Goal: Task Accomplishment & Management: Complete application form

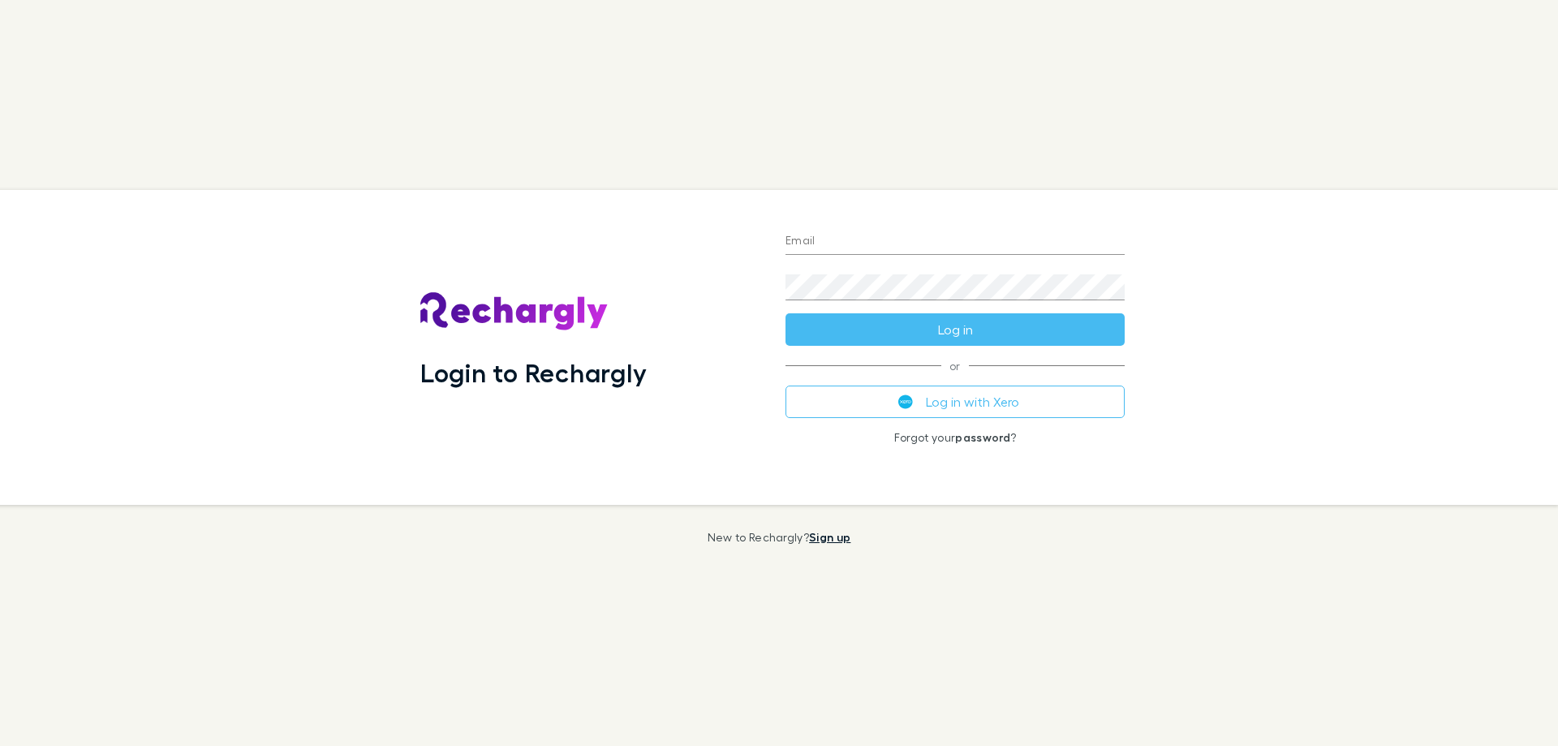
click at [835, 531] on link "Sign up" at bounding box center [829, 537] width 41 height 14
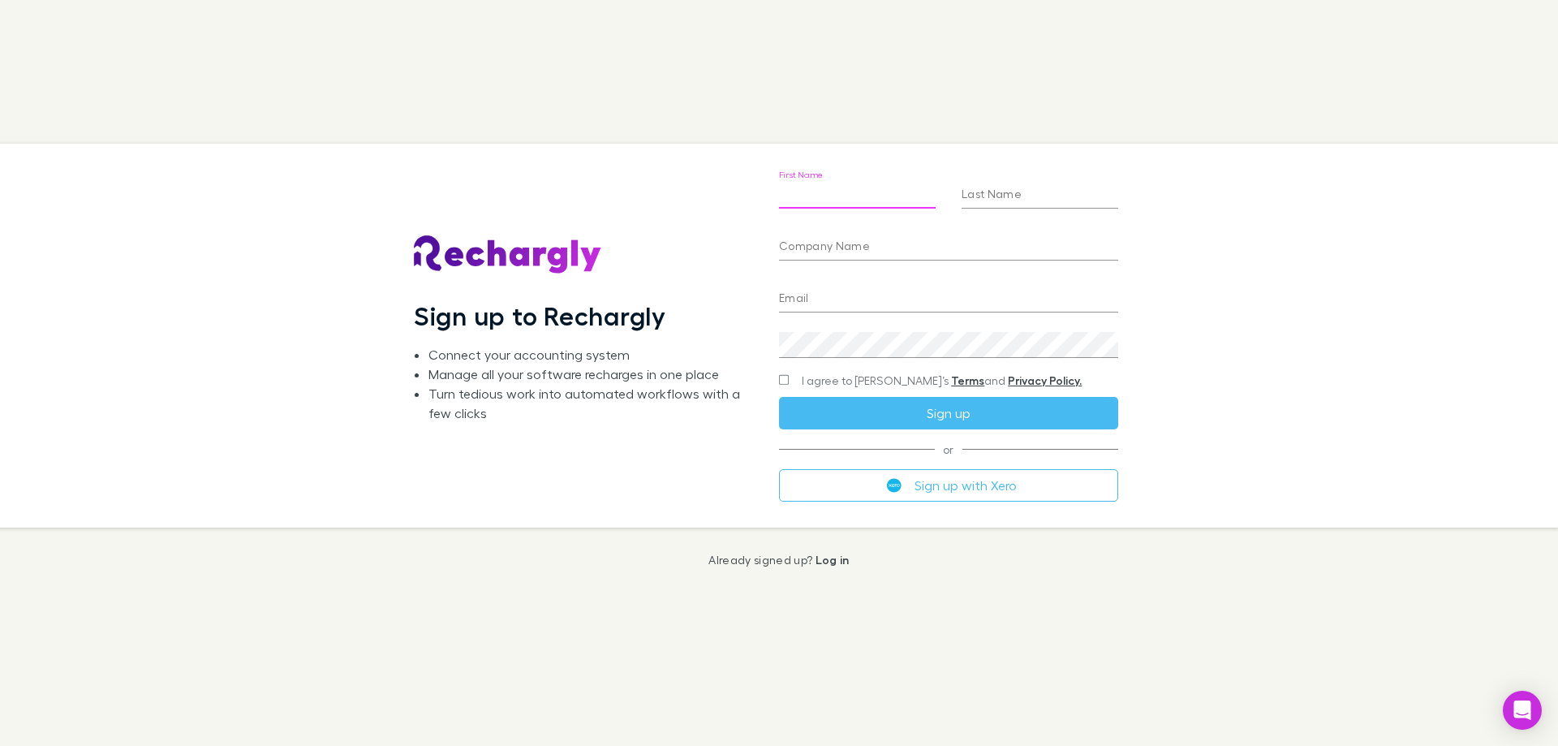
click at [860, 200] on input "First Name" at bounding box center [857, 196] width 157 height 26
type input "***"
